Goal: Transaction & Acquisition: Purchase product/service

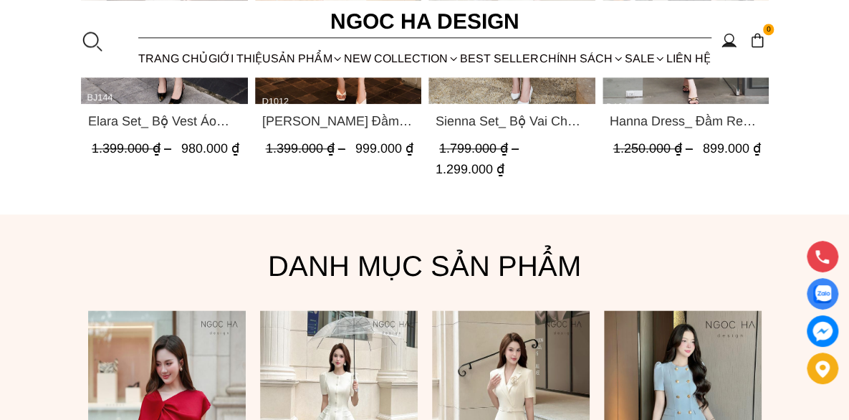
scroll to position [1003, 0]
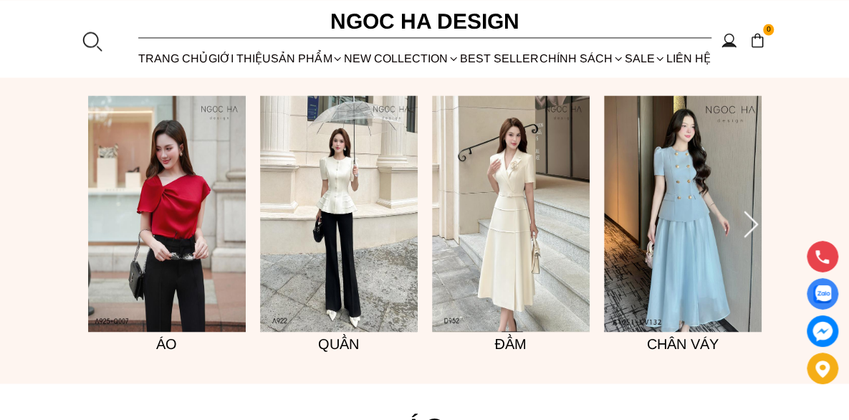
click at [174, 229] on img at bounding box center [167, 213] width 158 height 236
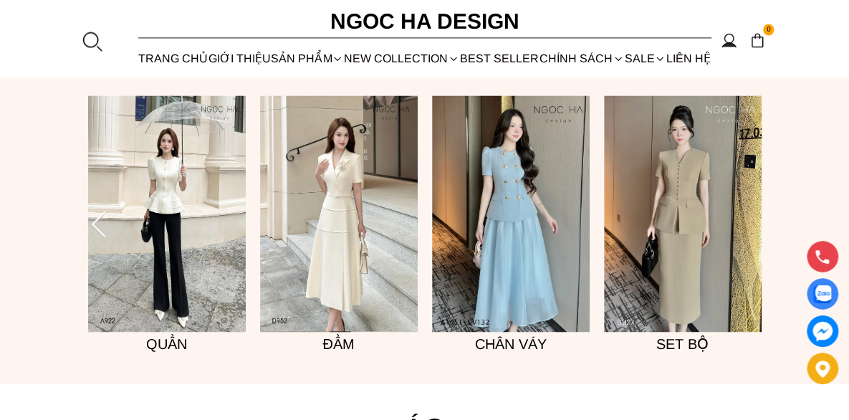
scroll to position [997, 0]
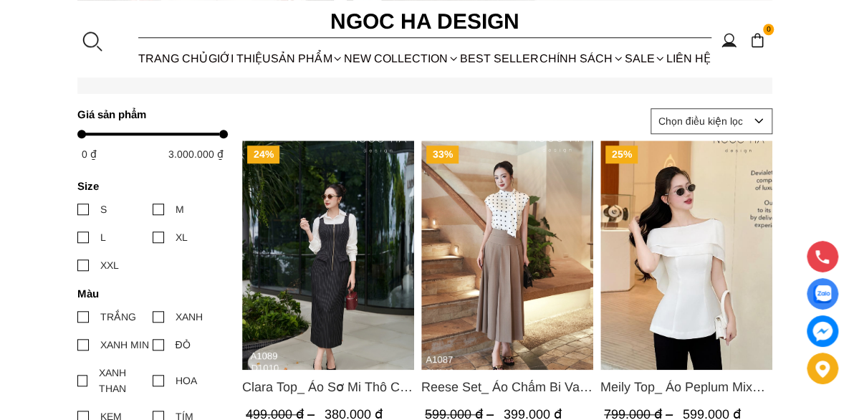
scroll to position [645, 0]
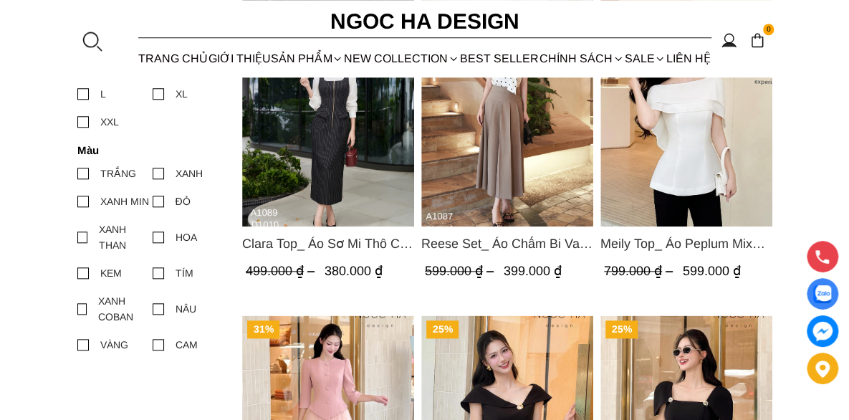
click at [688, 158] on img "Product image - Meily Top_ Áo Peplum Mix Choàng Vai Vải Tơ Màu Trắng A1086" at bounding box center [686, 111] width 172 height 229
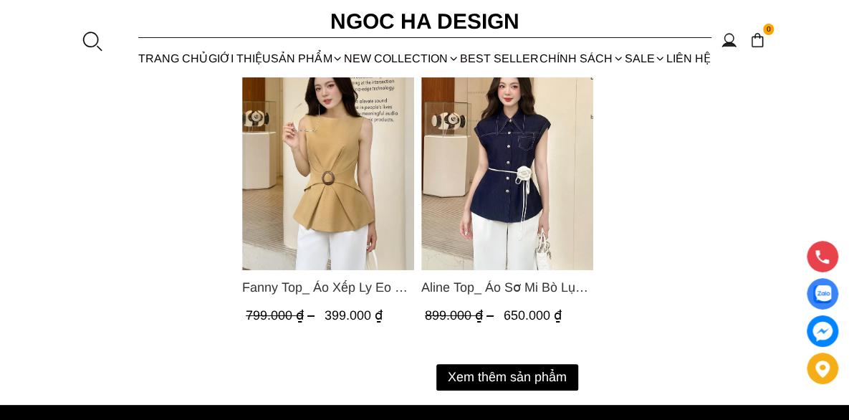
scroll to position [2580, 0]
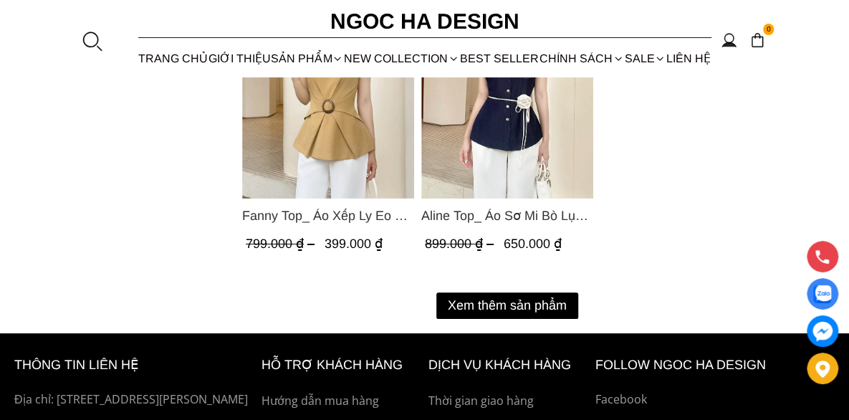
click at [545, 303] on button "Xem thêm sản phẩm" at bounding box center [507, 305] width 142 height 27
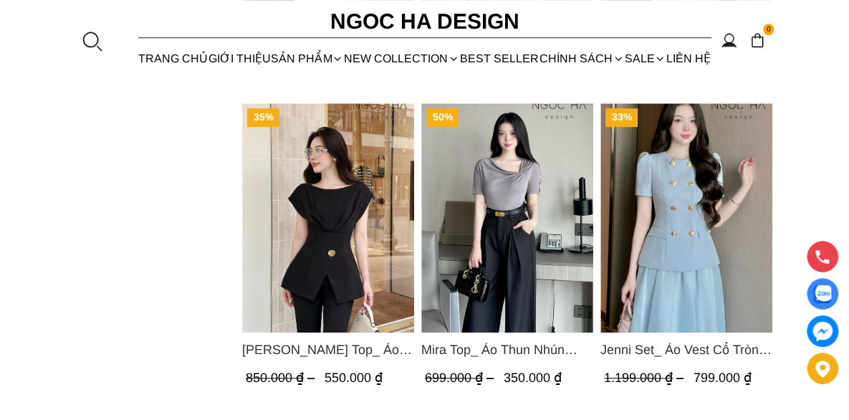
scroll to position [3296, 0]
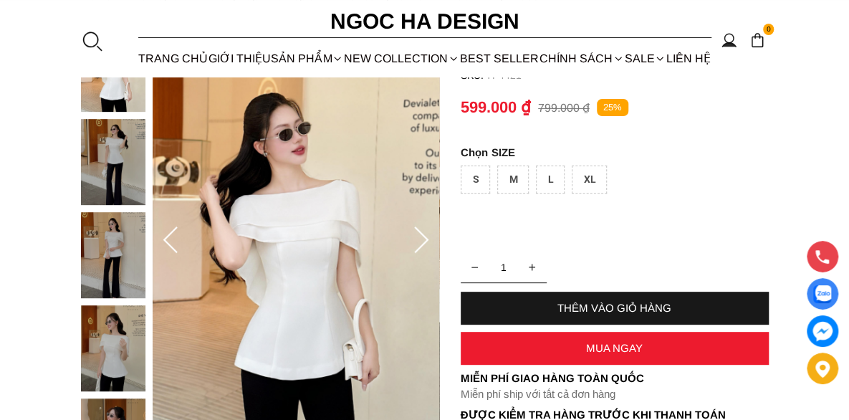
scroll to position [287, 0]
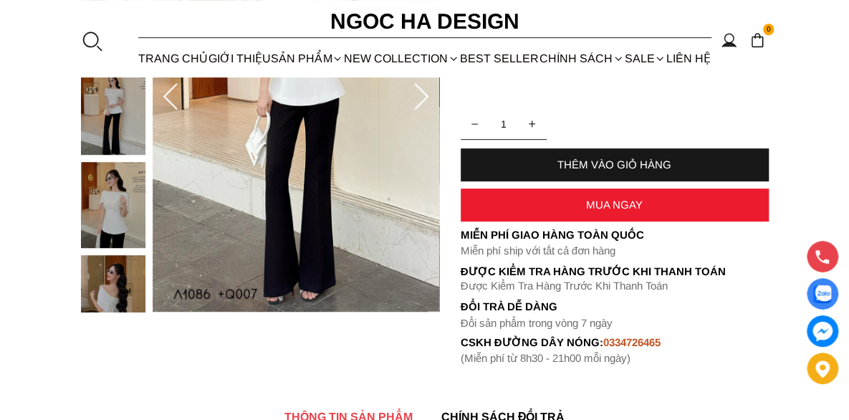
click at [417, 90] on icon at bounding box center [421, 97] width 29 height 29
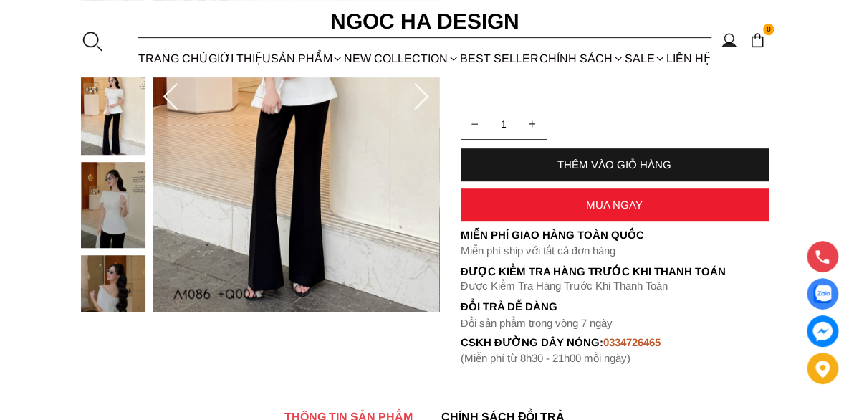
scroll to position [72, 0]
